Goal: Navigation & Orientation: Find specific page/section

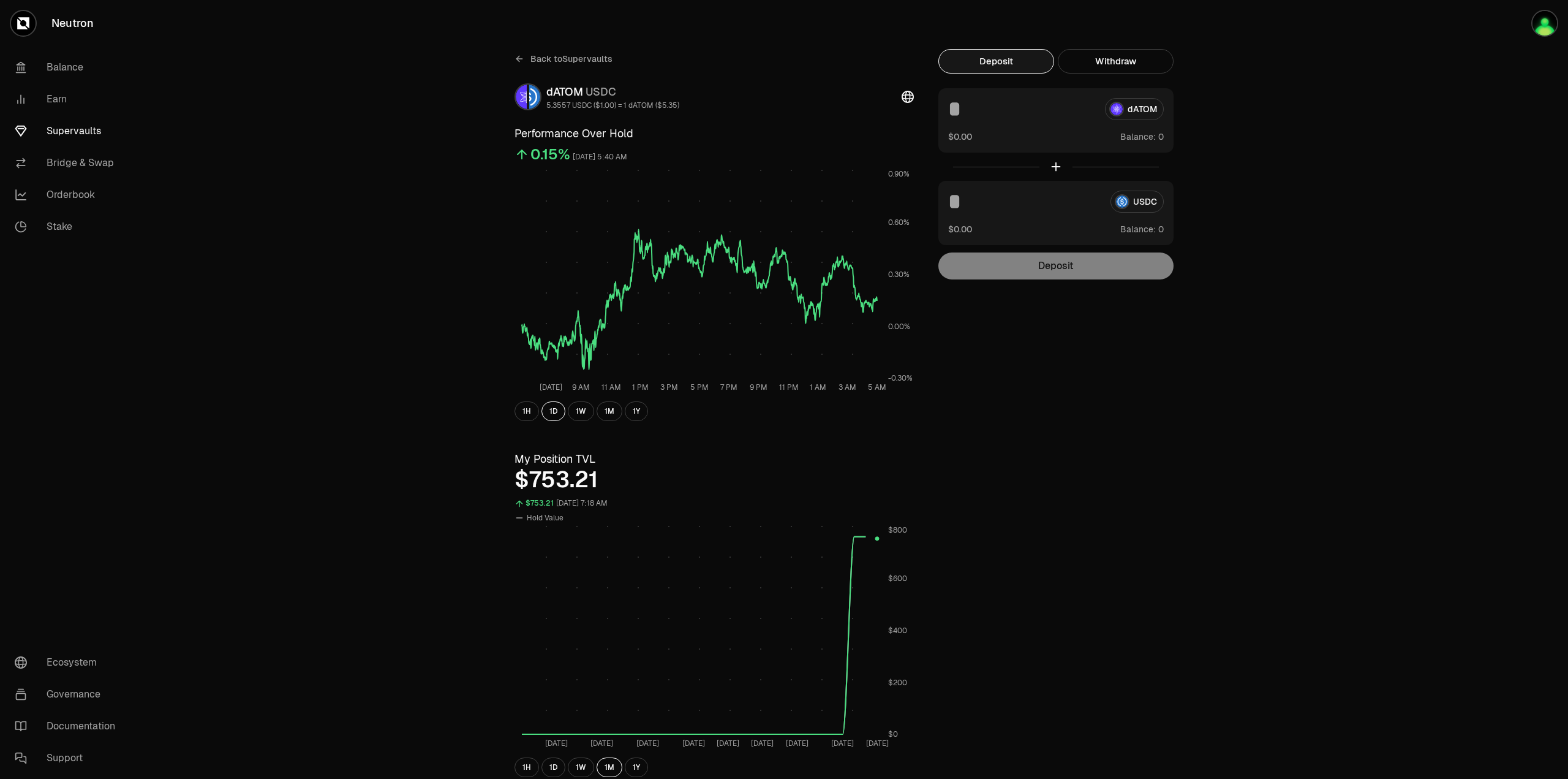
click at [567, 57] on span "Back to Supervaults" at bounding box center [571, 59] width 82 height 12
